Goal: Transaction & Acquisition: Purchase product/service

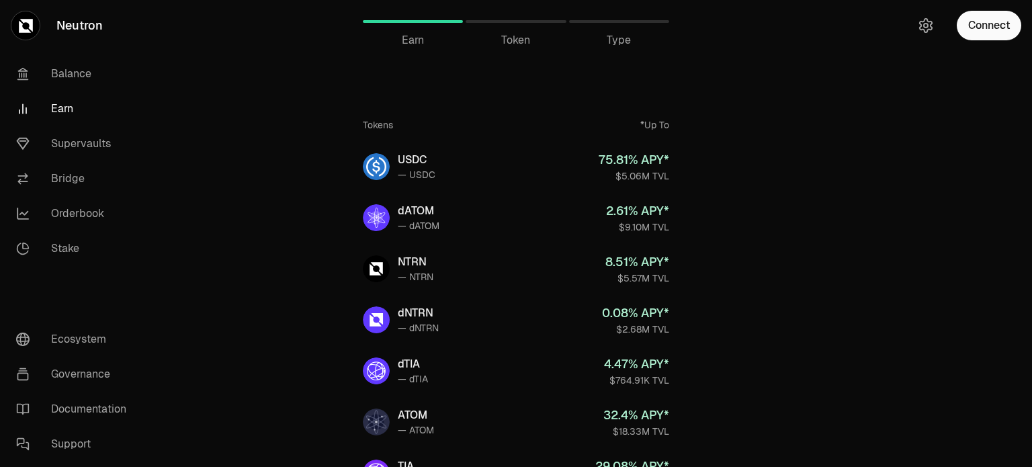
click at [514, 40] on span "Token" at bounding box center [515, 40] width 29 height 16
click at [540, 40] on div "Token" at bounding box center [516, 40] width 100 height 16
click at [622, 38] on span "Type" at bounding box center [619, 40] width 24 height 16
click at [89, 79] on link "Balance" at bounding box center [75, 73] width 140 height 35
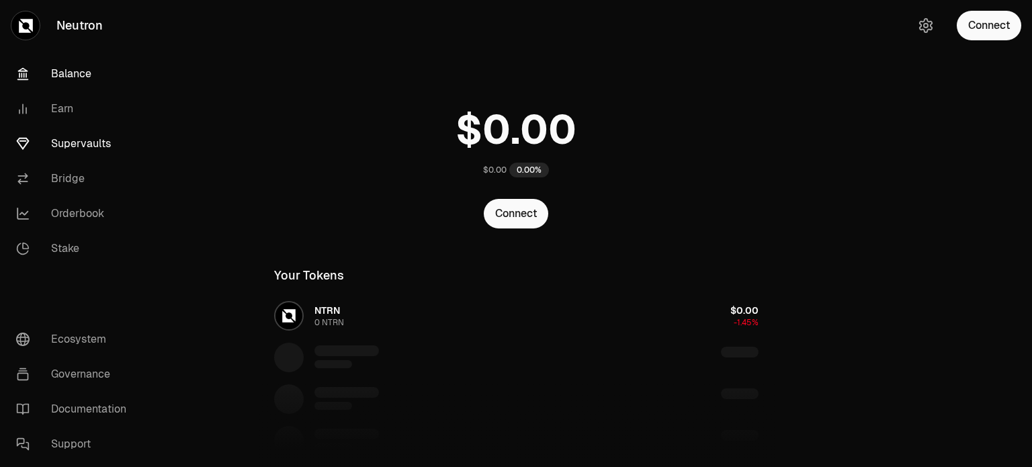
click at [82, 142] on link "Supervaults" at bounding box center [75, 143] width 140 height 35
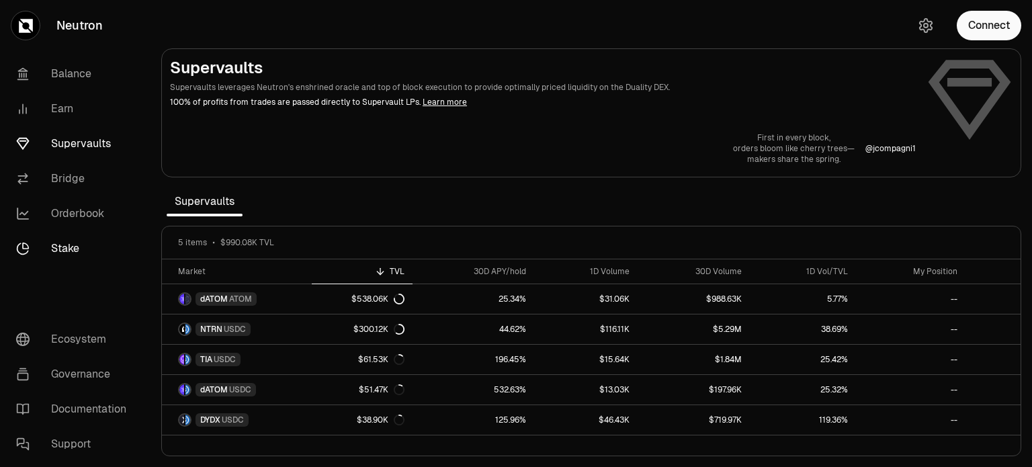
click at [67, 244] on link "Stake" at bounding box center [75, 248] width 140 height 35
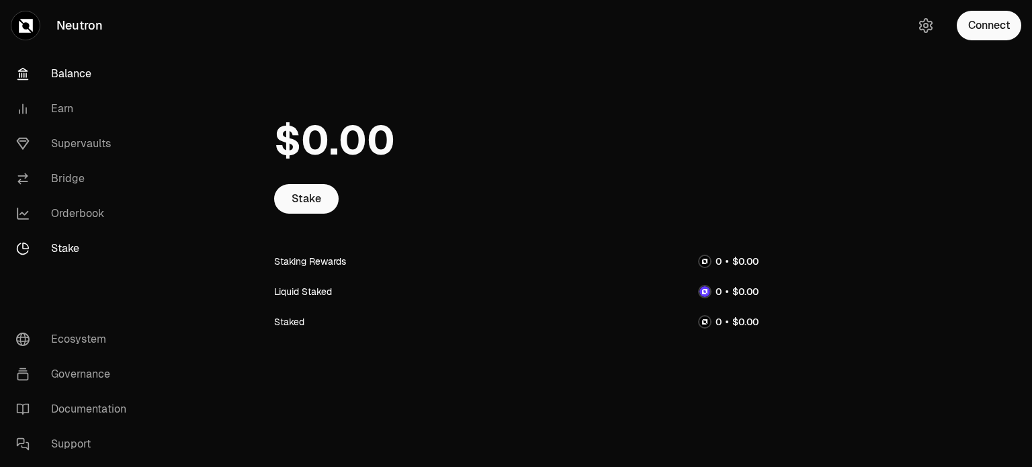
click at [65, 76] on link "Balance" at bounding box center [75, 73] width 140 height 35
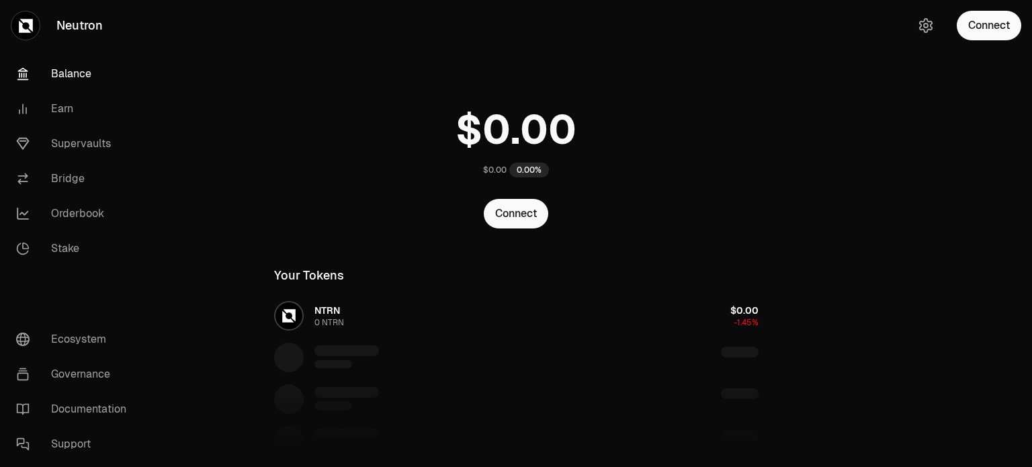
click at [81, 23] on link "Neutron" at bounding box center [75, 25] width 151 height 51
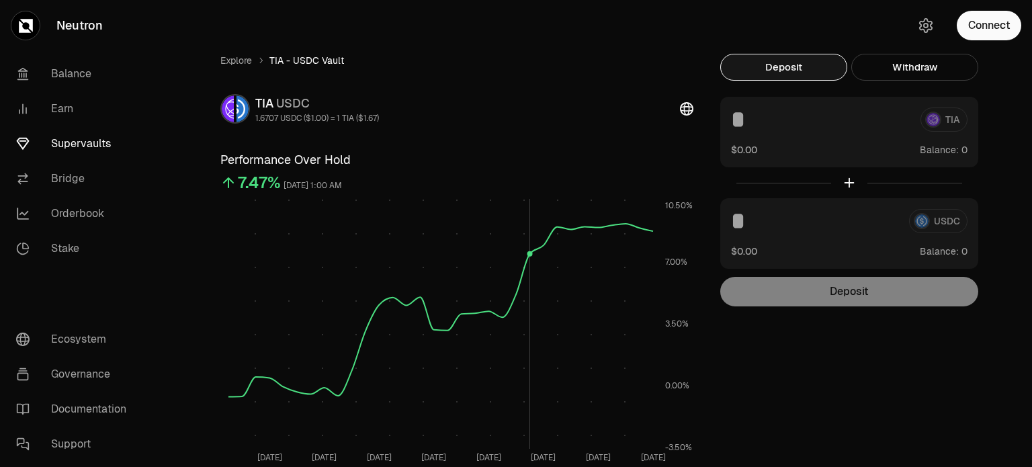
scroll to position [202, 0]
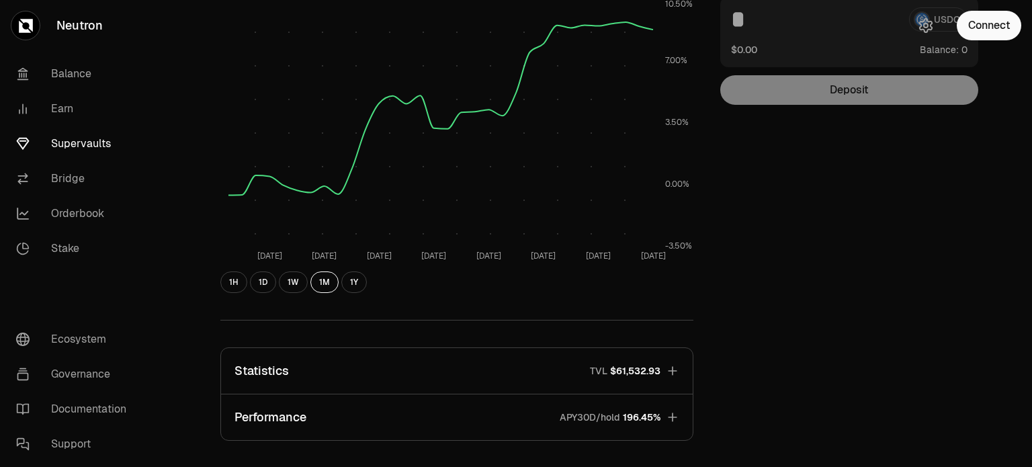
click at [634, 416] on span "196.45%" at bounding box center [642, 417] width 38 height 13
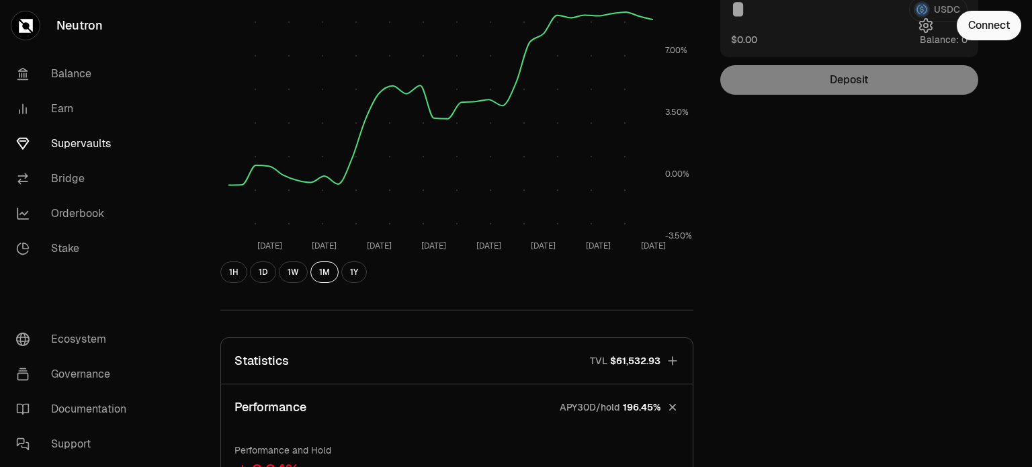
scroll to position [470, 0]
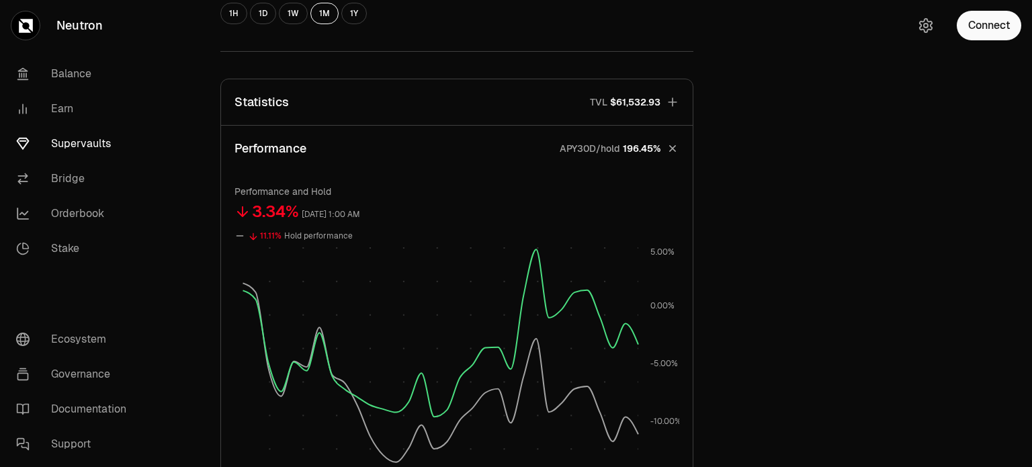
click at [665, 153] on button "Performance APY30D/hold 196.45%" at bounding box center [457, 149] width 472 height 46
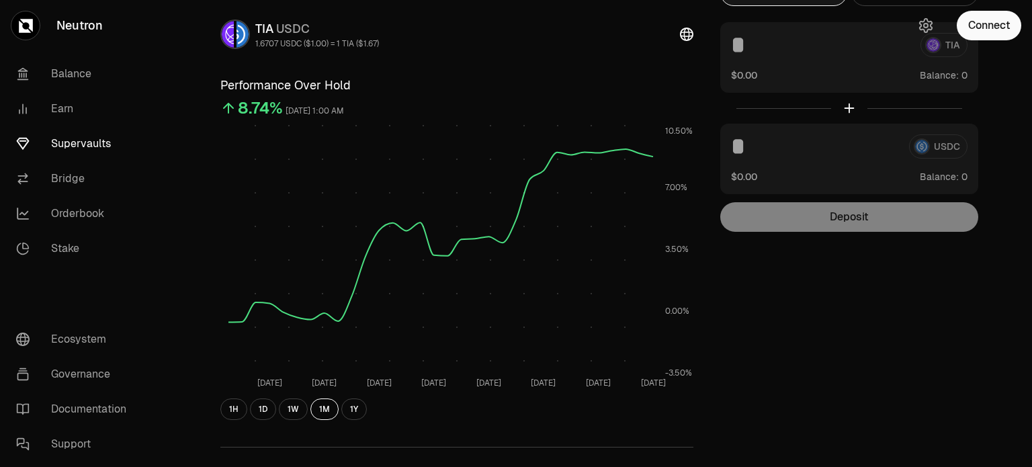
scroll to position [0, 0]
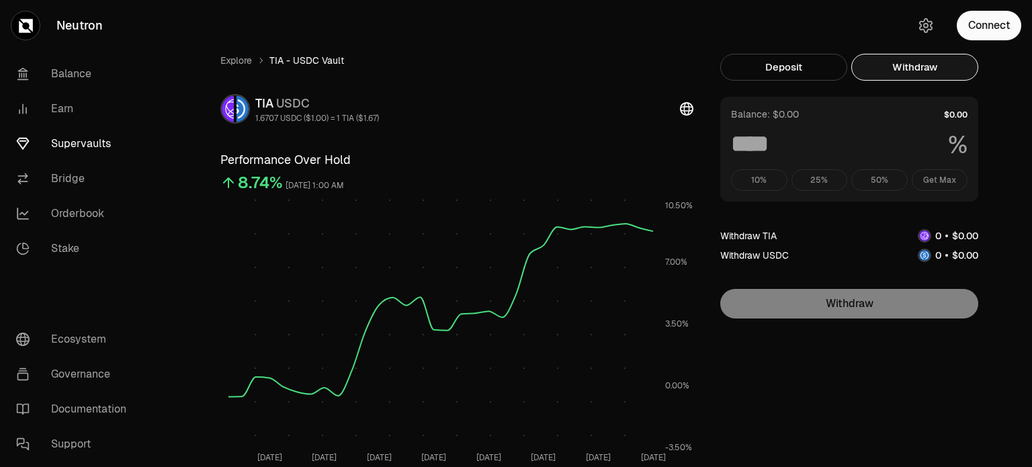
click at [900, 67] on button "Withdraw" at bounding box center [915, 67] width 127 height 27
click at [794, 70] on button "Deposit" at bounding box center [784, 67] width 127 height 27
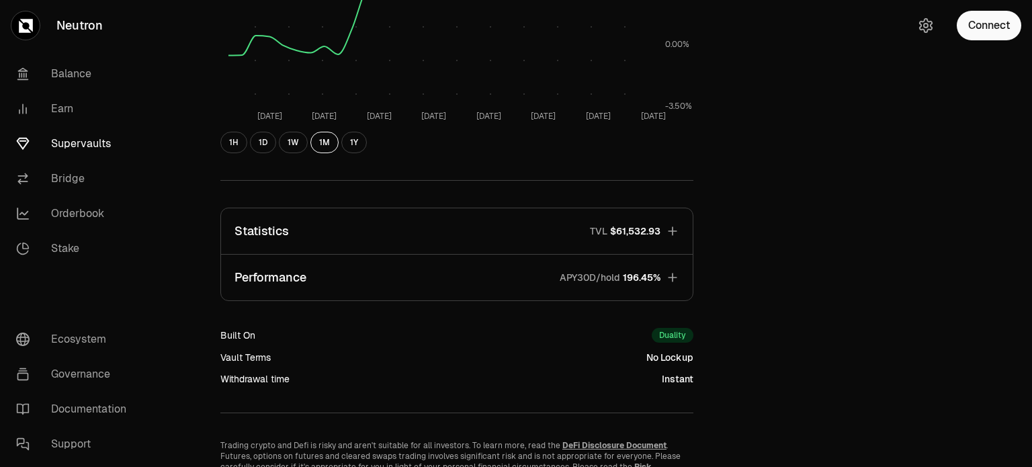
scroll to position [269, 0]
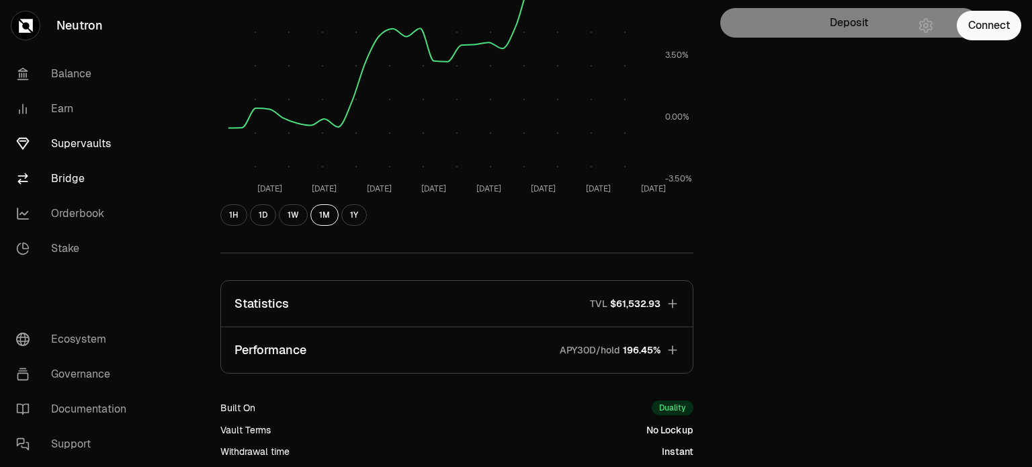
click at [62, 180] on link "Bridge" at bounding box center [75, 178] width 140 height 35
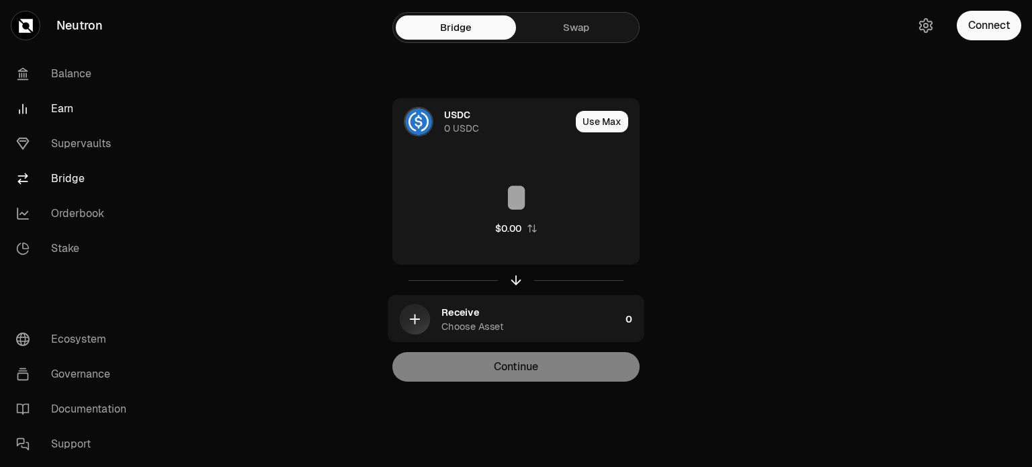
click at [73, 112] on link "Earn" at bounding box center [75, 108] width 140 height 35
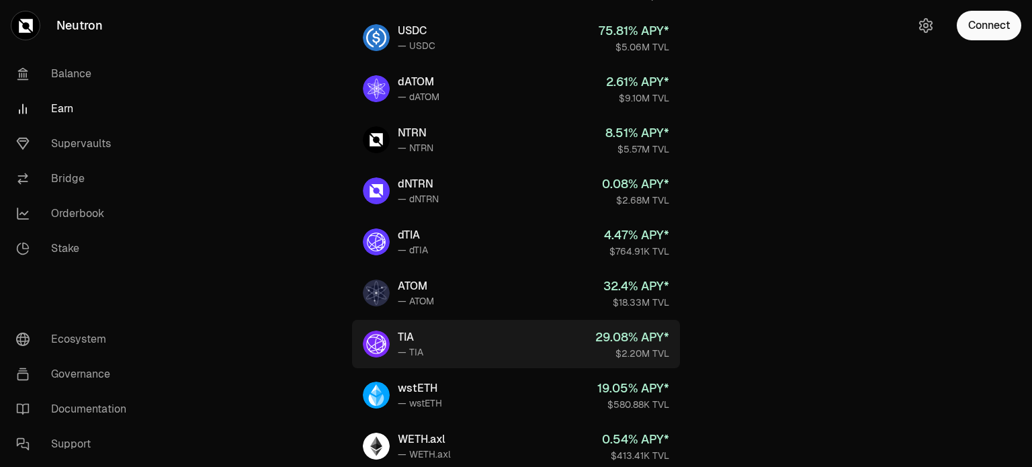
scroll to position [134, 0]
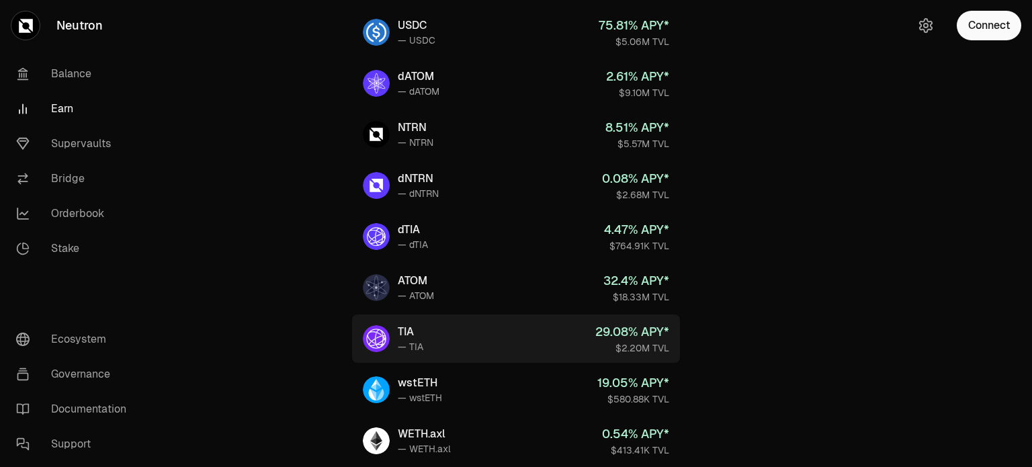
click at [661, 329] on div "29.08 % APY*" at bounding box center [633, 332] width 74 height 19
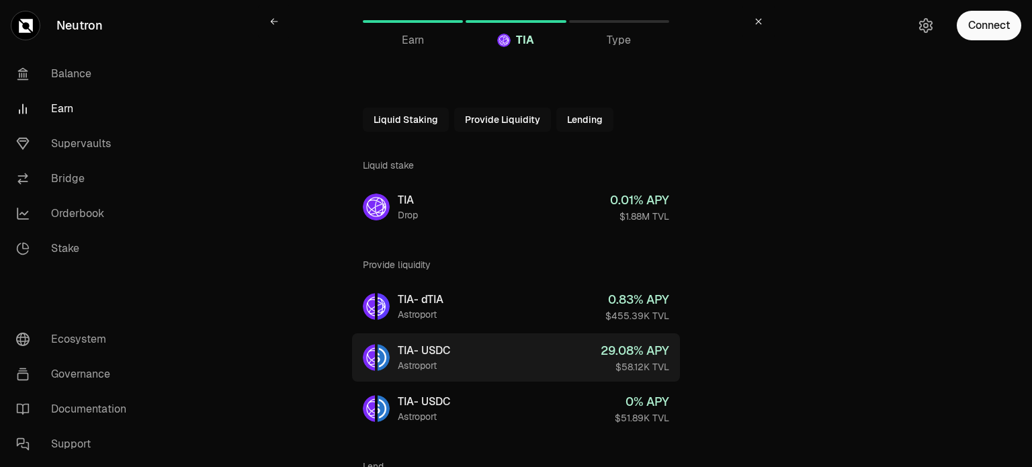
click at [464, 358] on link "TIA - USDC Astroport 29.08 % APY $58.12K TVL" at bounding box center [516, 357] width 328 height 48
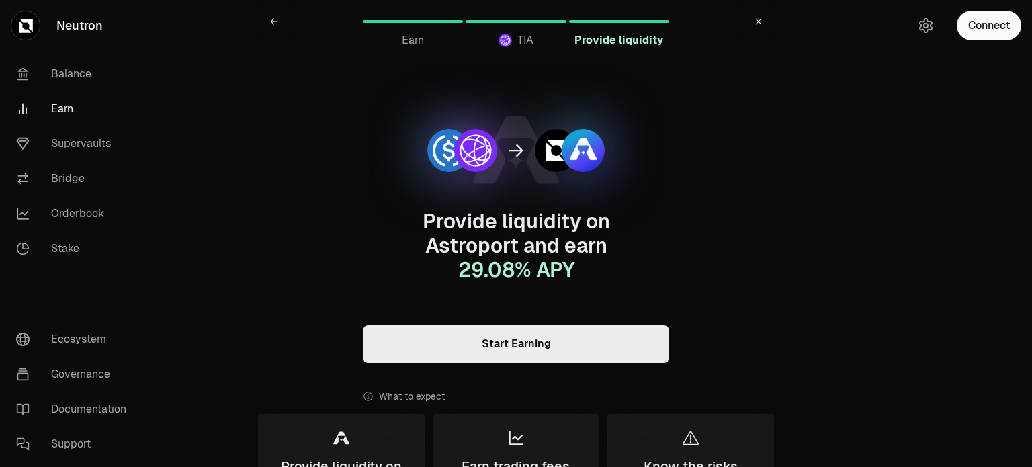
click at [585, 332] on link "Start Earning" at bounding box center [516, 344] width 306 height 38
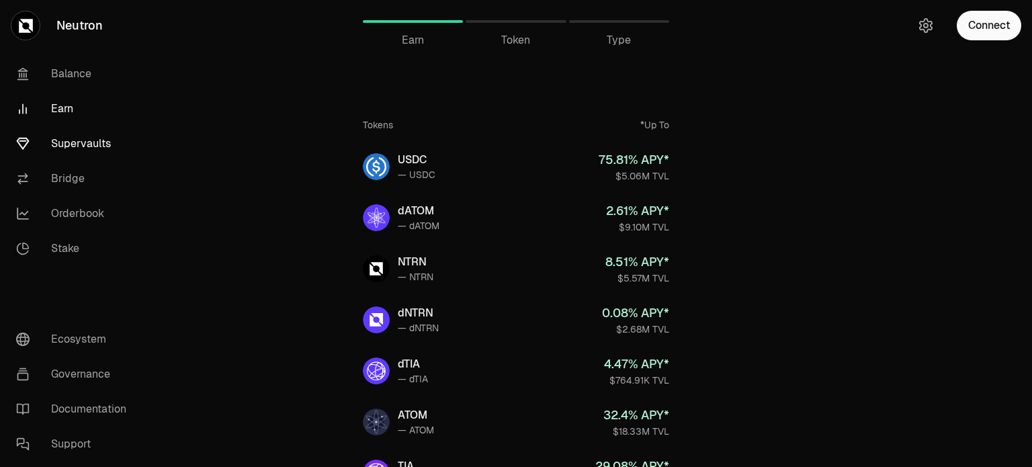
click at [85, 137] on link "Supervaults" at bounding box center [75, 143] width 140 height 35
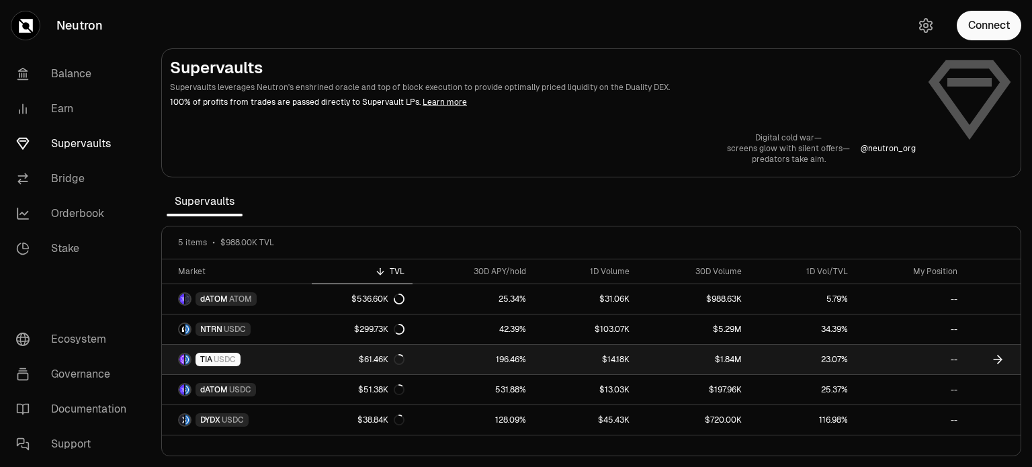
click at [301, 361] on link "TIA USDC" at bounding box center [237, 360] width 150 height 30
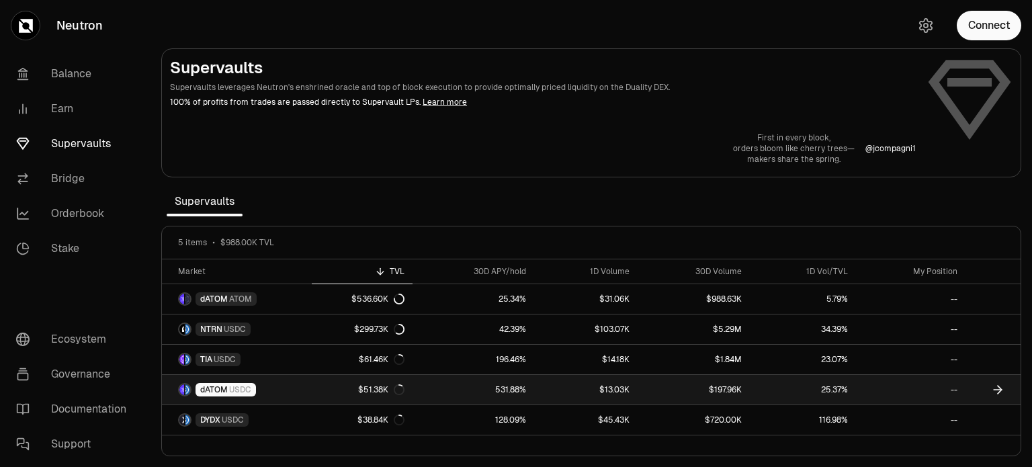
click at [465, 392] on link "531.88%" at bounding box center [474, 390] width 122 height 30
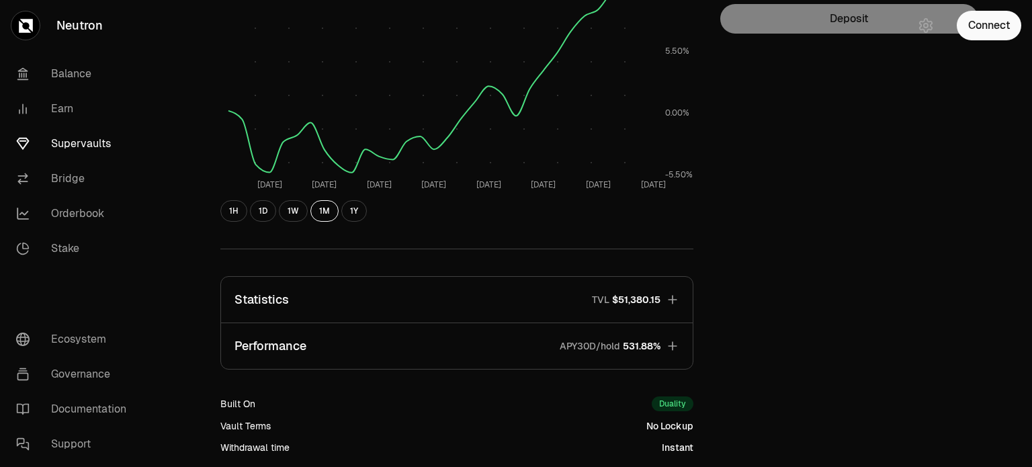
scroll to position [269, 0]
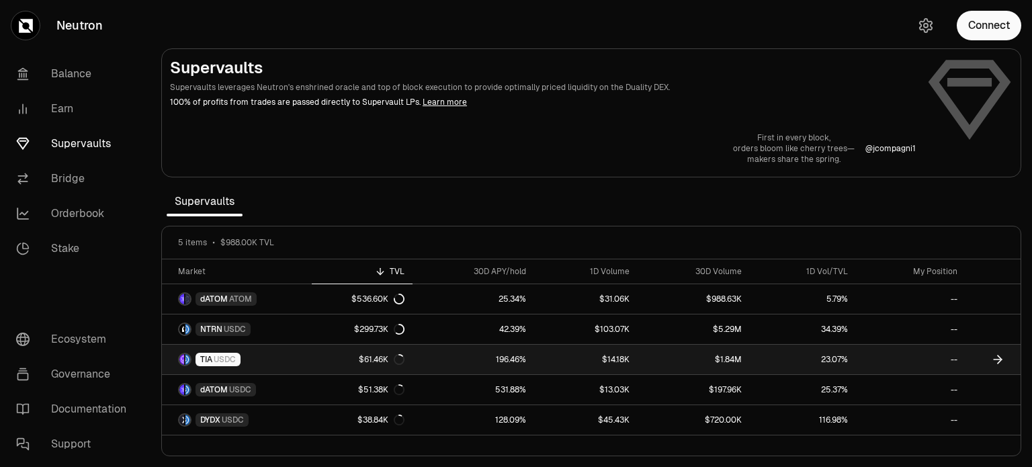
click at [453, 360] on link "196.46%" at bounding box center [474, 360] width 122 height 30
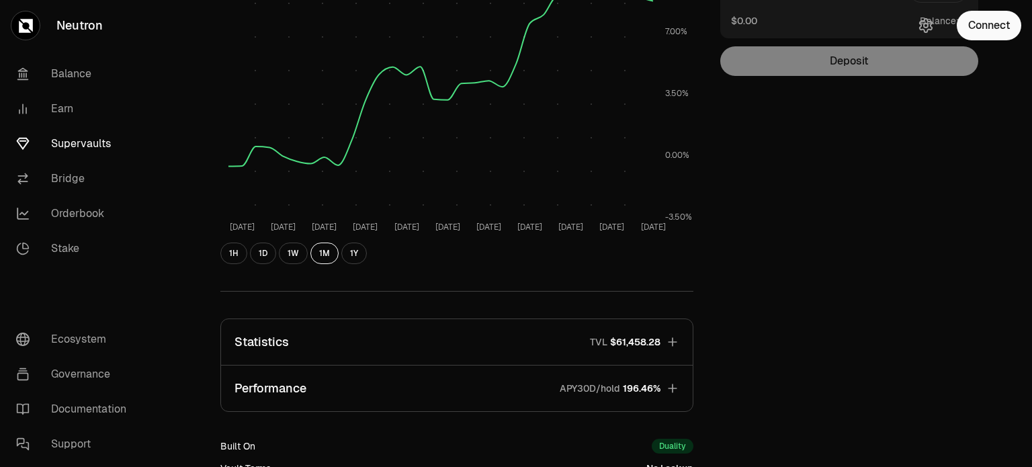
scroll to position [142, 0]
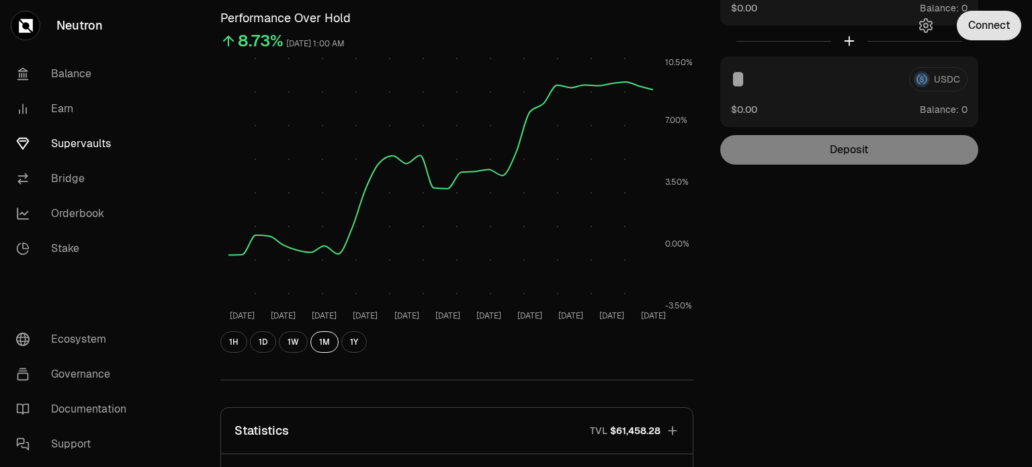
click at [995, 32] on button "Connect" at bounding box center [989, 26] width 65 height 30
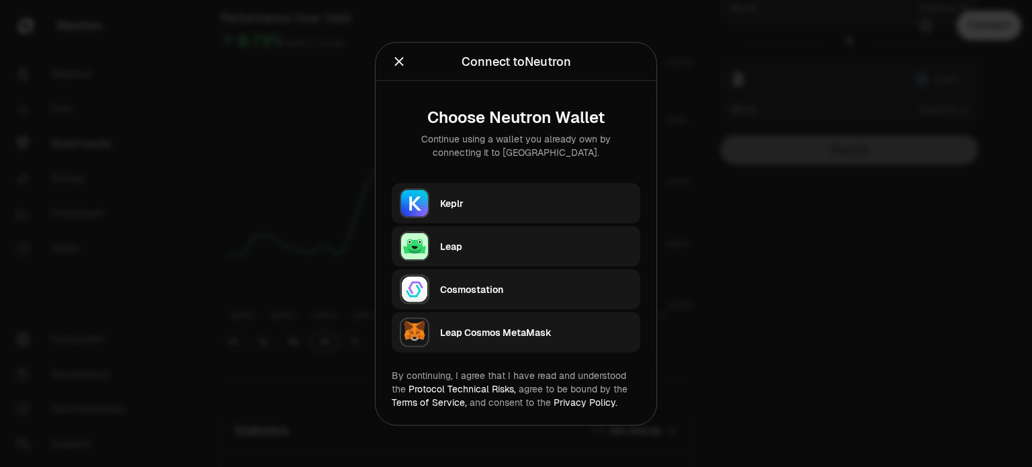
click at [786, 239] on div at bounding box center [516, 233] width 1032 height 467
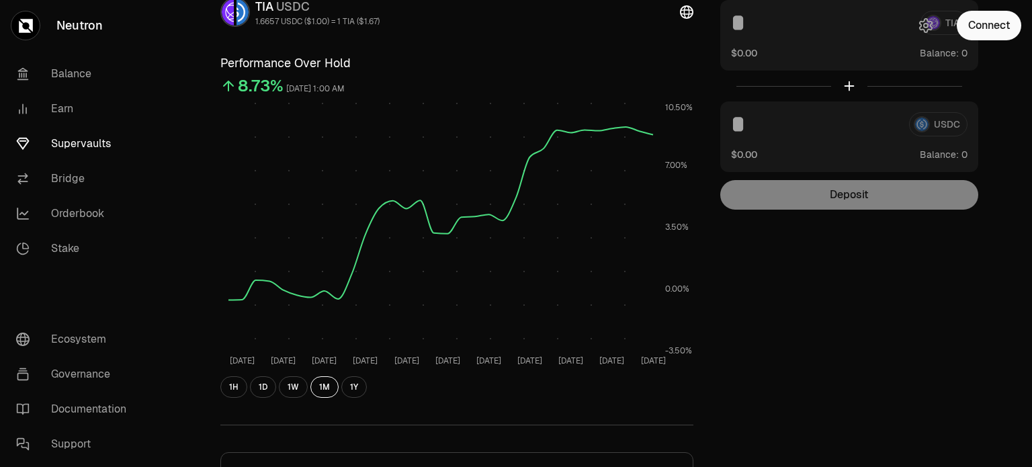
scroll to position [0, 0]
